Goal: Task Accomplishment & Management: Manage account settings

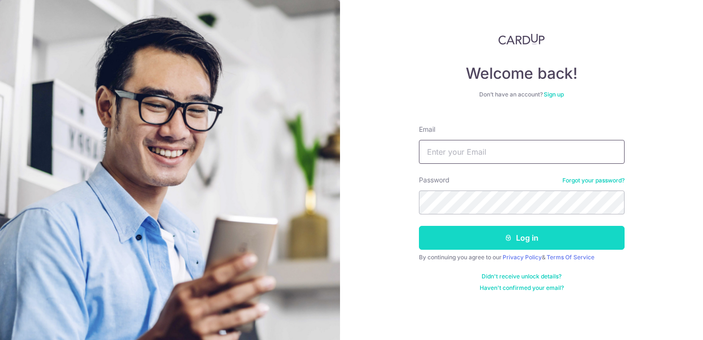
type input "[EMAIL_ADDRESS][DOMAIN_NAME]"
click at [473, 249] on button "Log in" at bounding box center [522, 238] width 206 height 24
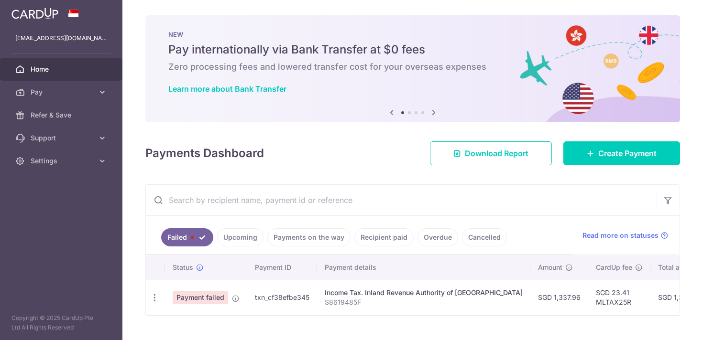
scroll to position [21, 0]
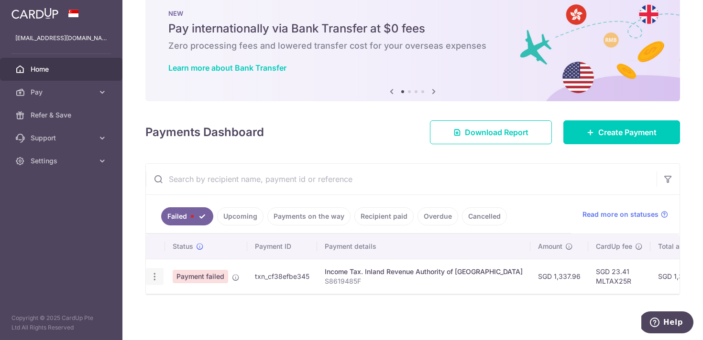
click at [153, 276] on icon "button" at bounding box center [155, 277] width 10 height 10
click at [189, 303] on span "Update payment" at bounding box center [205, 302] width 65 height 11
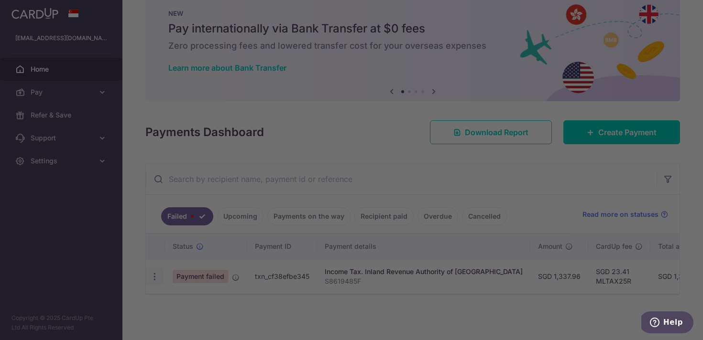
radio input "true"
type input "1,337.96"
type input "S8619485F"
type input "MLTAX25R"
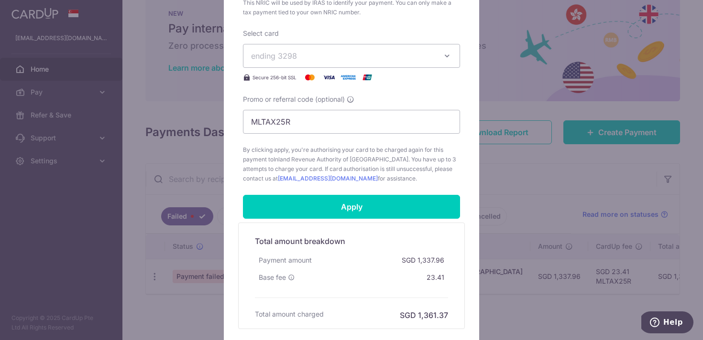
scroll to position [433, 0]
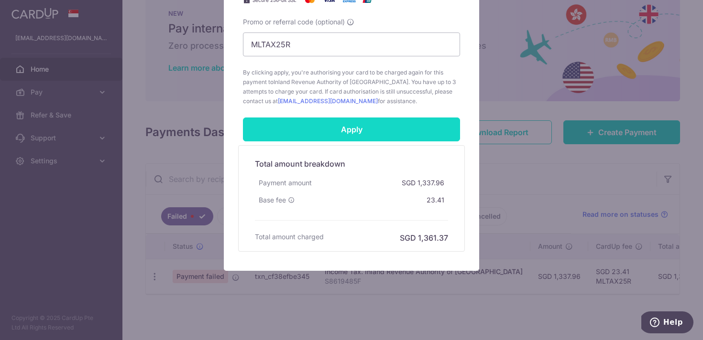
click at [354, 134] on input "Apply" at bounding box center [351, 130] width 217 height 24
